Goal: Find specific page/section

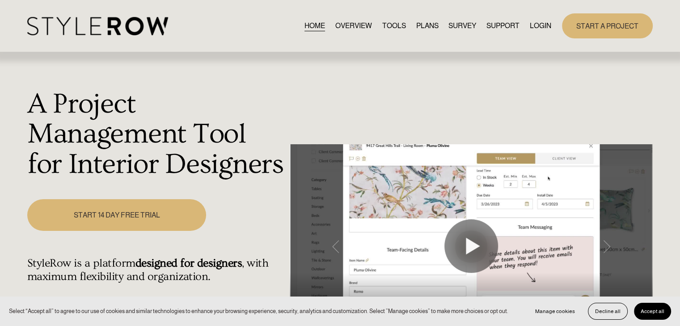
click at [545, 27] on link "LOGIN" at bounding box center [540, 26] width 21 height 12
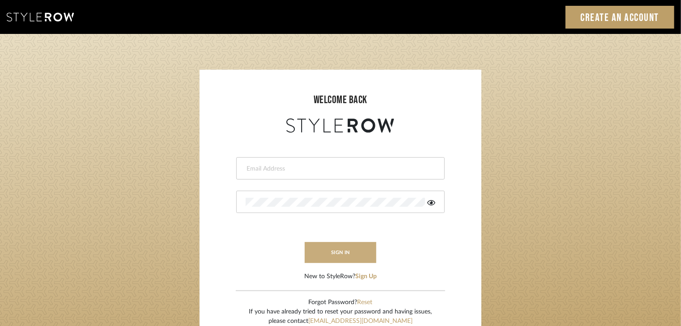
type input "katherine@mooseinteriordesigns.com"
click at [351, 249] on button "sign in" at bounding box center [341, 252] width 72 height 21
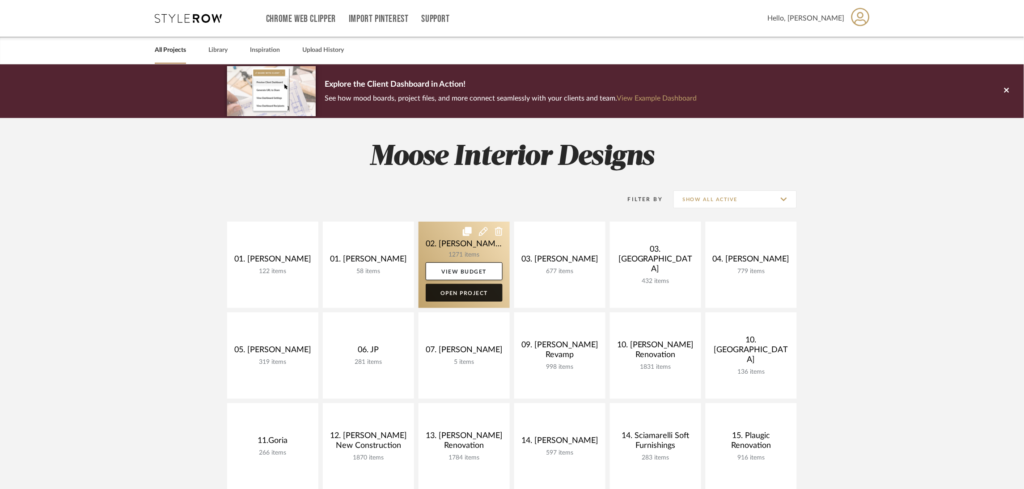
click at [481, 290] on link "Open Project" at bounding box center [464, 293] width 77 height 18
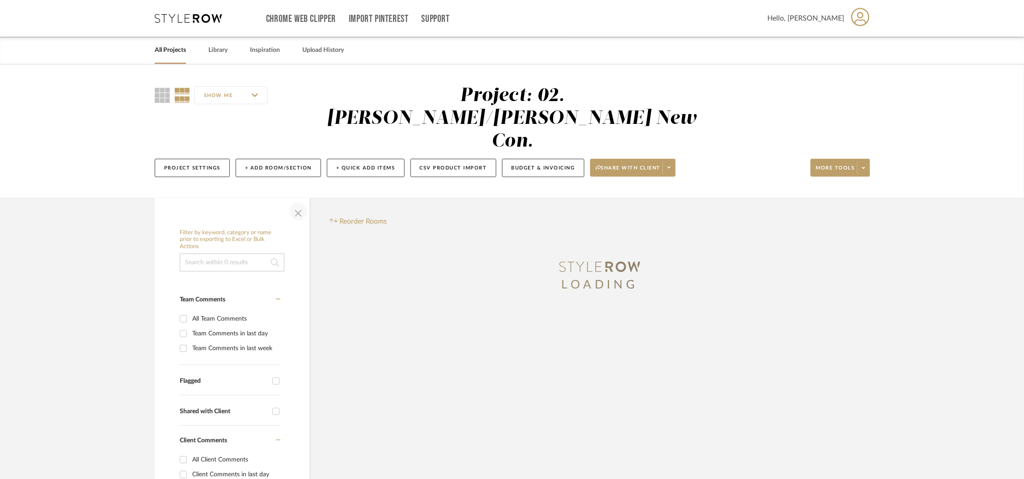
click at [305, 201] on span "button" at bounding box center [298, 211] width 21 height 21
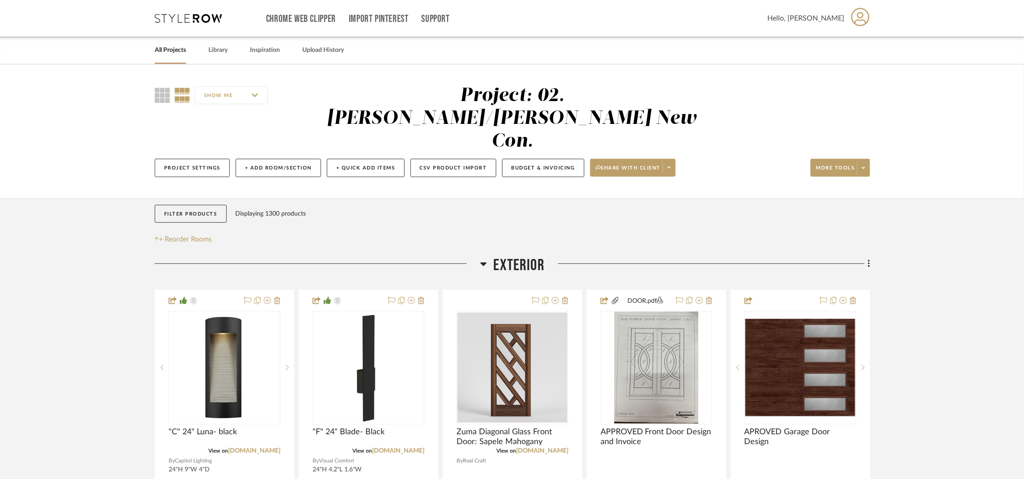
click at [519, 256] on span "Exterior" at bounding box center [519, 265] width 51 height 19
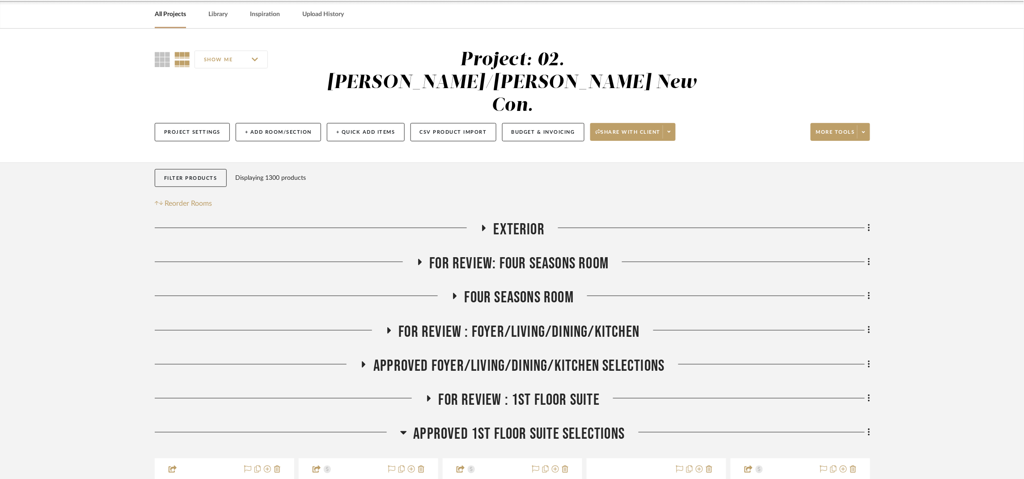
scroll to position [201, 0]
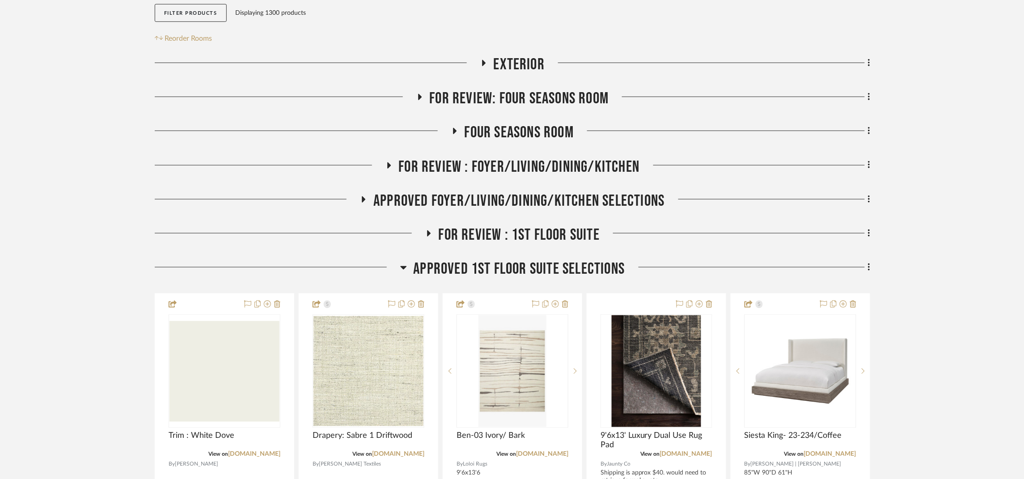
click at [558, 259] on span "Approved 1st Floor Suite Selections" at bounding box center [520, 268] width 212 height 19
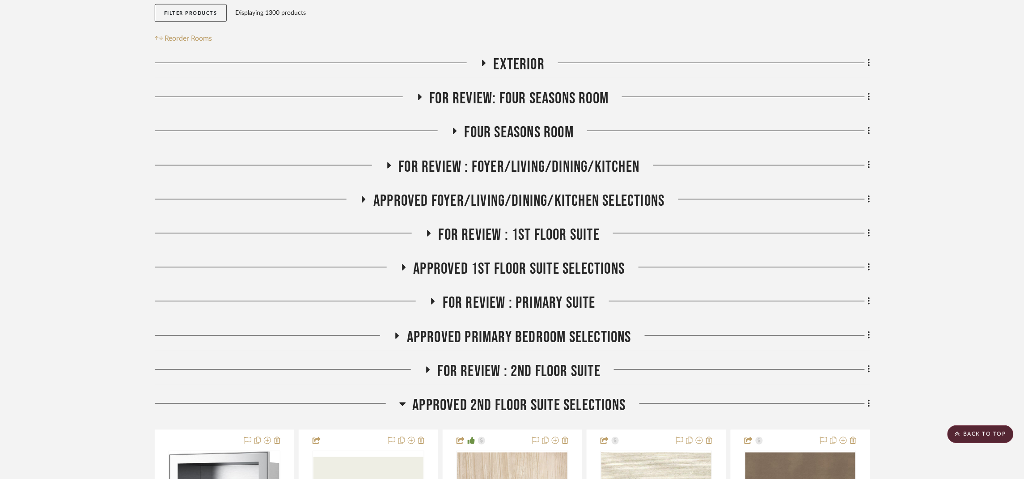
click at [566, 396] on span "Approved 2nd Floor Suite Selections" at bounding box center [519, 405] width 213 height 19
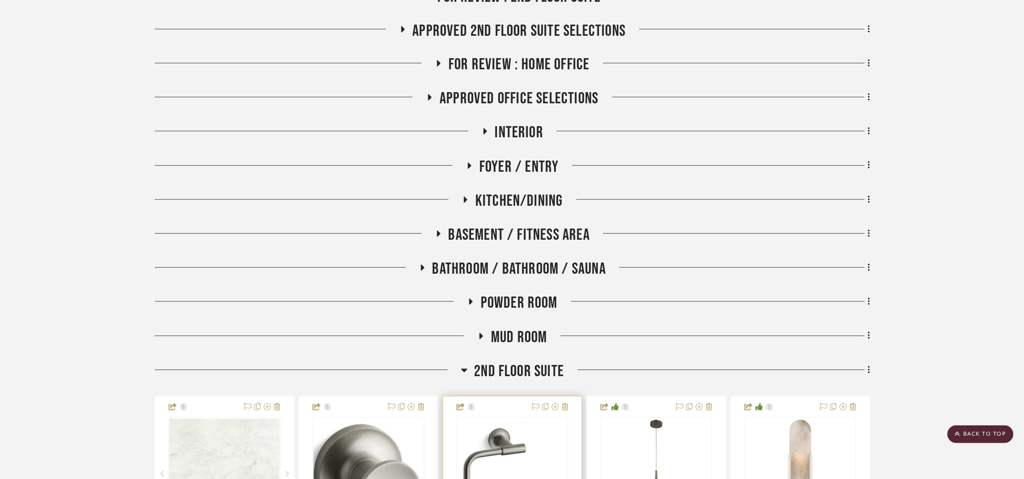
scroll to position [670, 0]
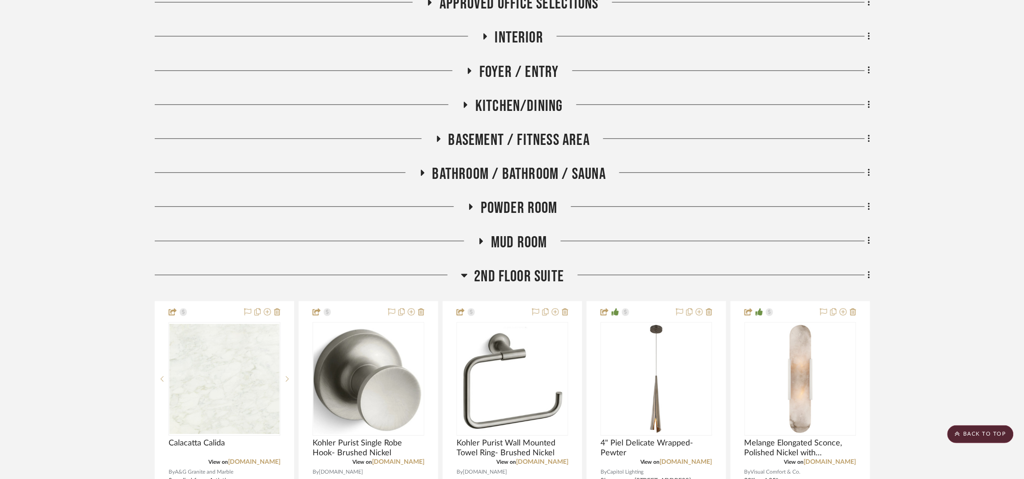
click at [545, 267] on span "2nd Floor Suite" at bounding box center [519, 276] width 90 height 19
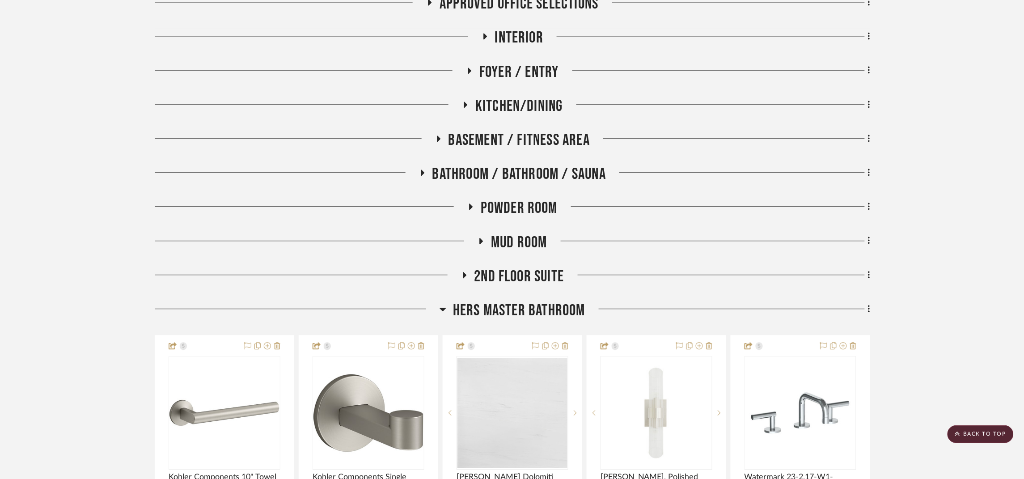
click at [564, 301] on span "Hers Master Bathroom" at bounding box center [519, 310] width 132 height 19
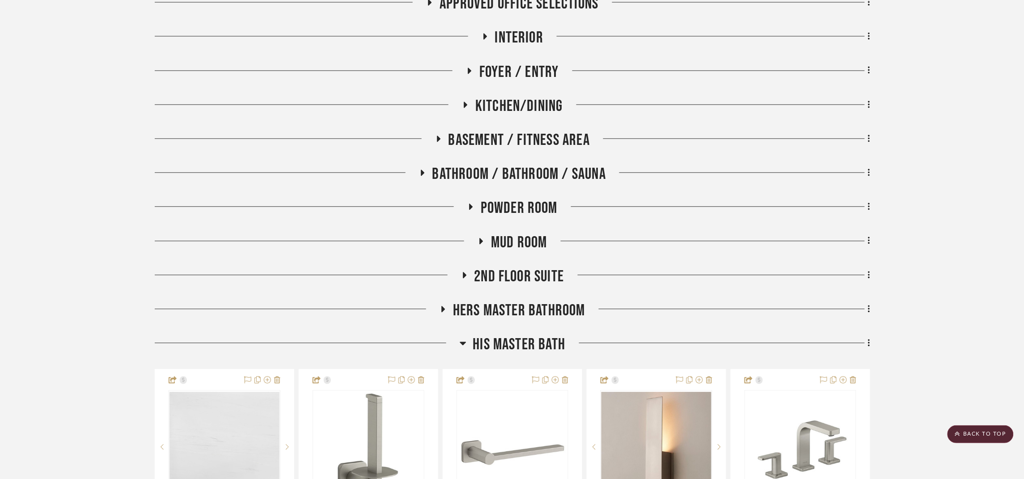
click at [552, 335] on span "His Master Bath" at bounding box center [519, 344] width 93 height 19
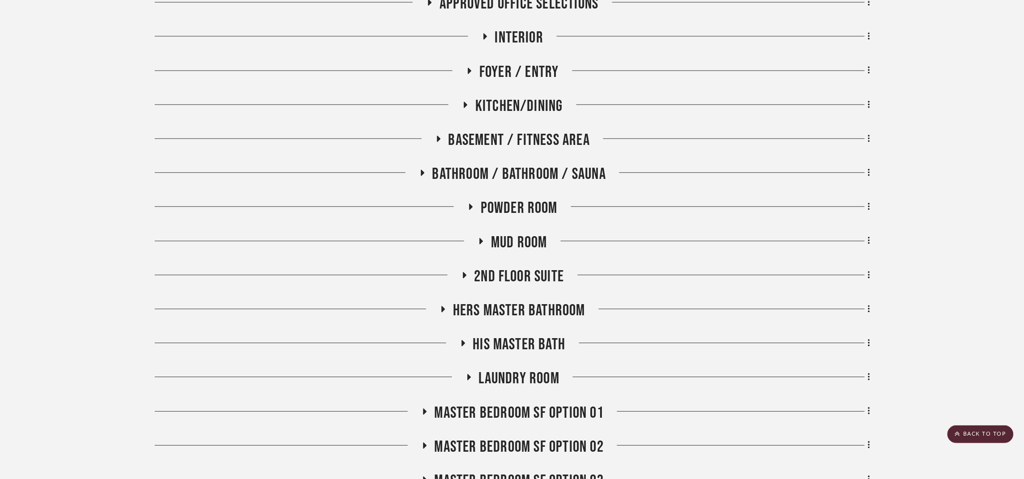
click at [530, 369] on span "Laundry Room" at bounding box center [519, 378] width 80 height 19
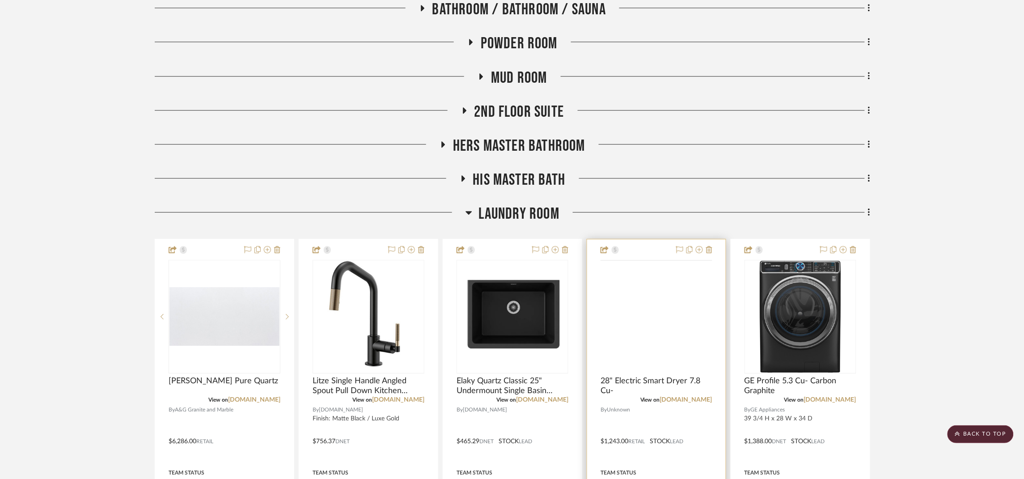
scroll to position [872, 0]
